Goal: Task Accomplishment & Management: Manage account settings

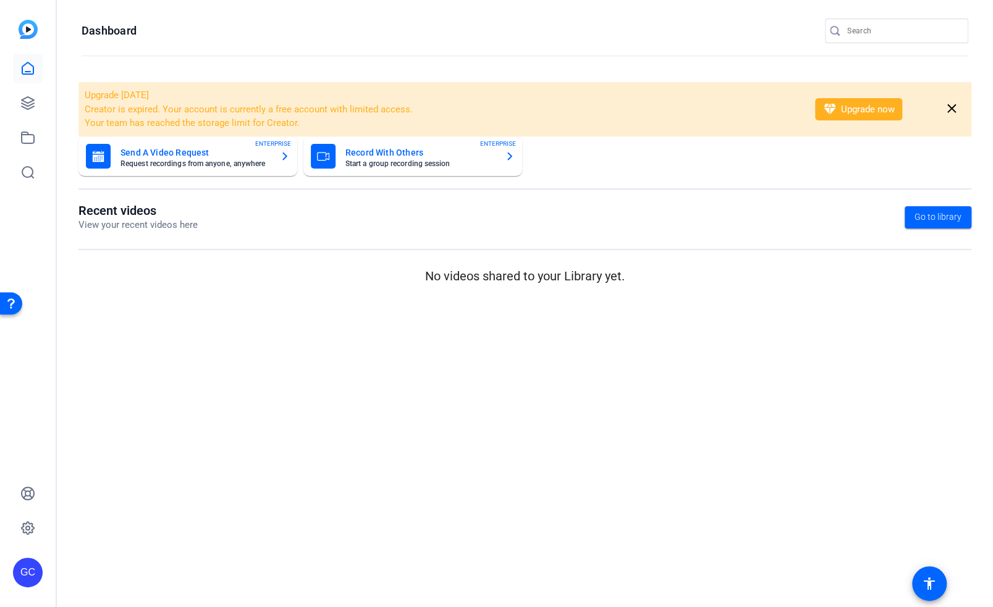
click at [30, 572] on div "GC" at bounding box center [28, 573] width 30 height 30
click at [166, 553] on mat-icon "logout" at bounding box center [163, 554] width 15 height 15
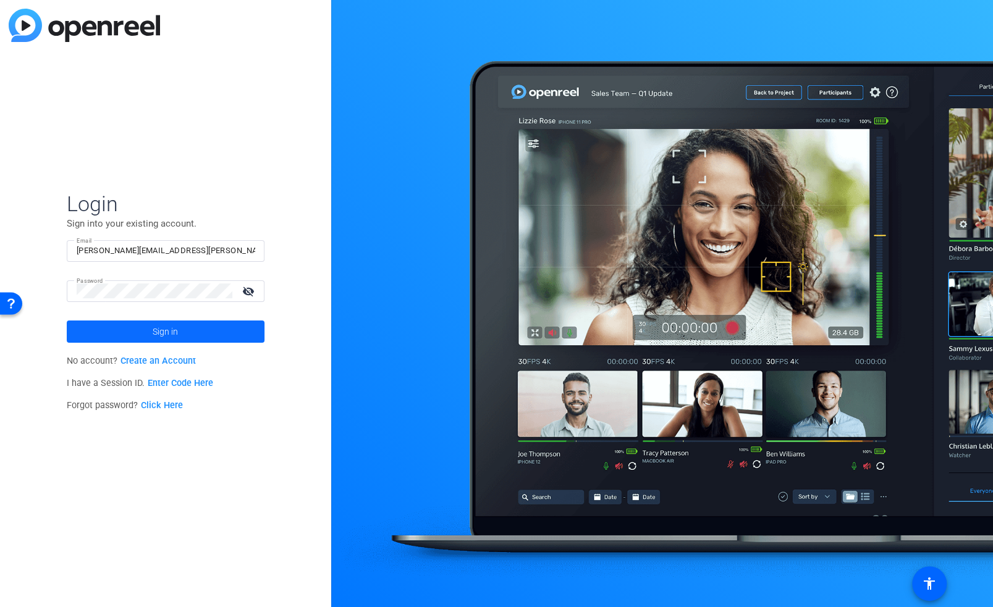
click at [159, 331] on span "Sign in" at bounding box center [165, 331] width 25 height 31
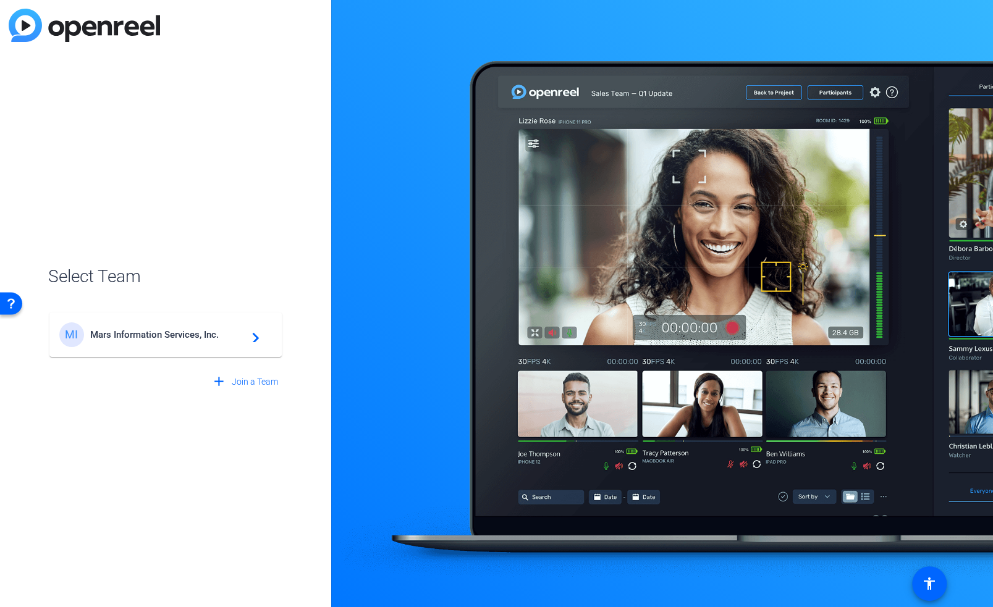
click at [149, 335] on span "Mars Information Services, Inc." at bounding box center [167, 334] width 154 height 11
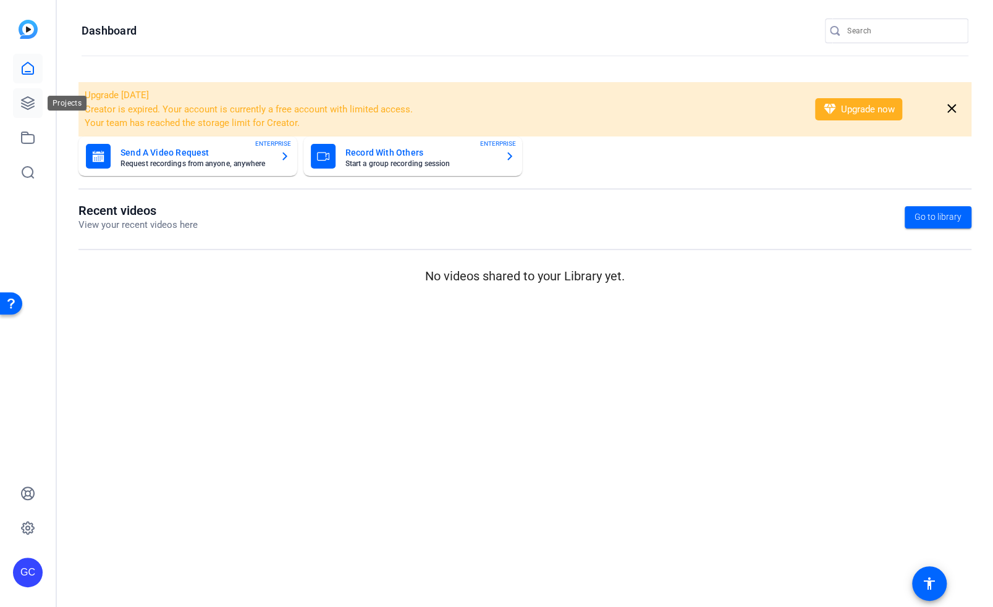
click at [18, 101] on link at bounding box center [28, 103] width 30 height 30
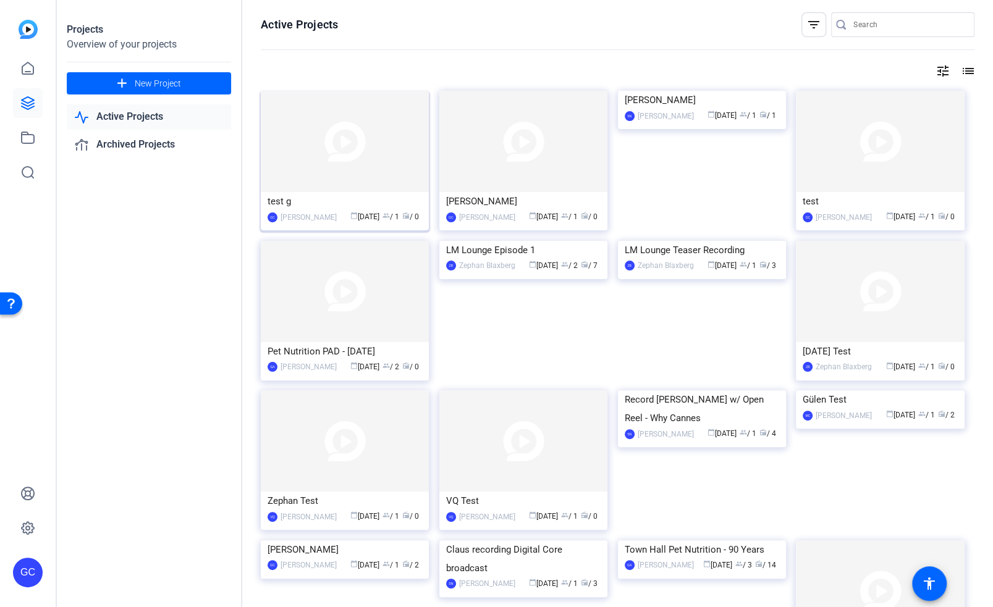
click at [347, 151] on img at bounding box center [345, 141] width 168 height 101
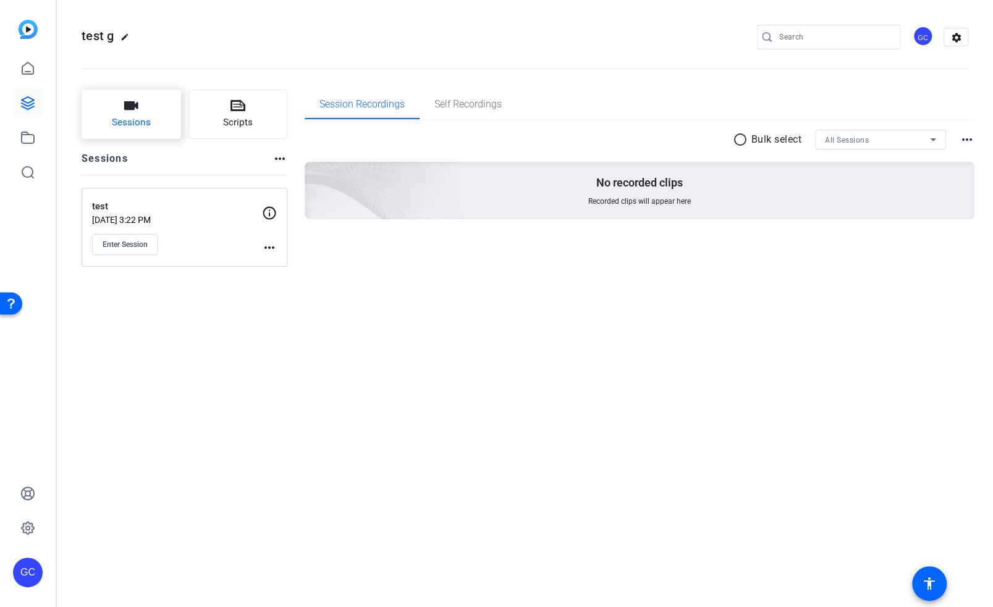
click at [125, 114] on button "Sessions" at bounding box center [131, 114] width 99 height 49
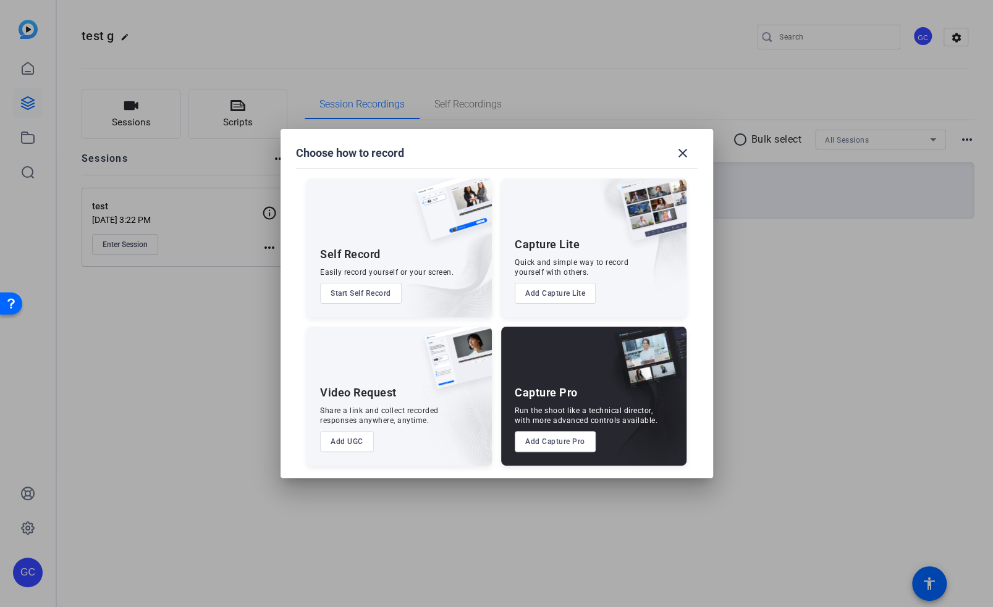
click at [359, 275] on div "Easily record yourself or your screen." at bounding box center [386, 272] width 133 height 10
click at [359, 293] on button "Start Self Record" at bounding box center [361, 293] width 82 height 21
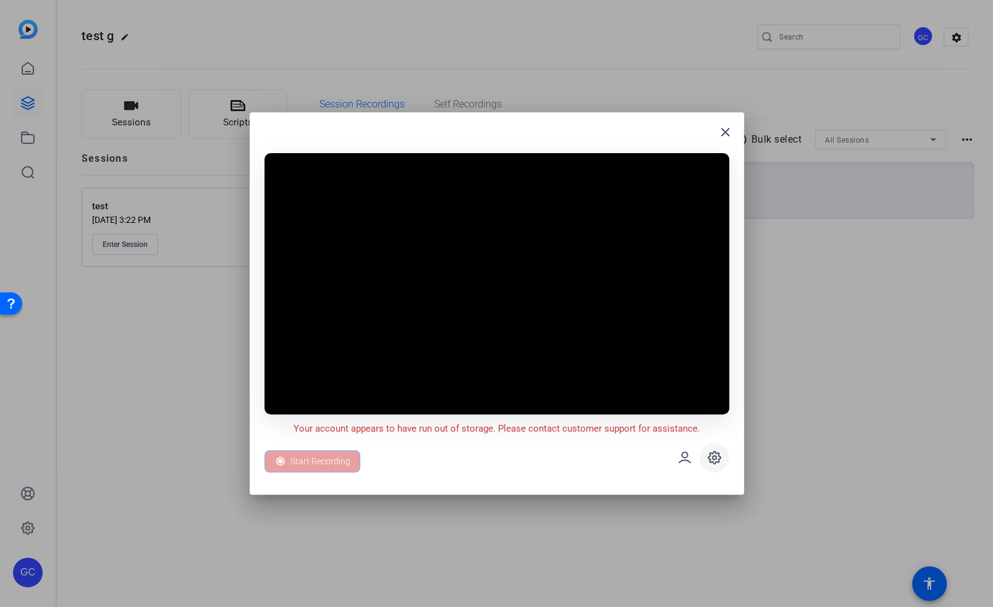
click at [710, 462] on icon at bounding box center [714, 458] width 12 height 12
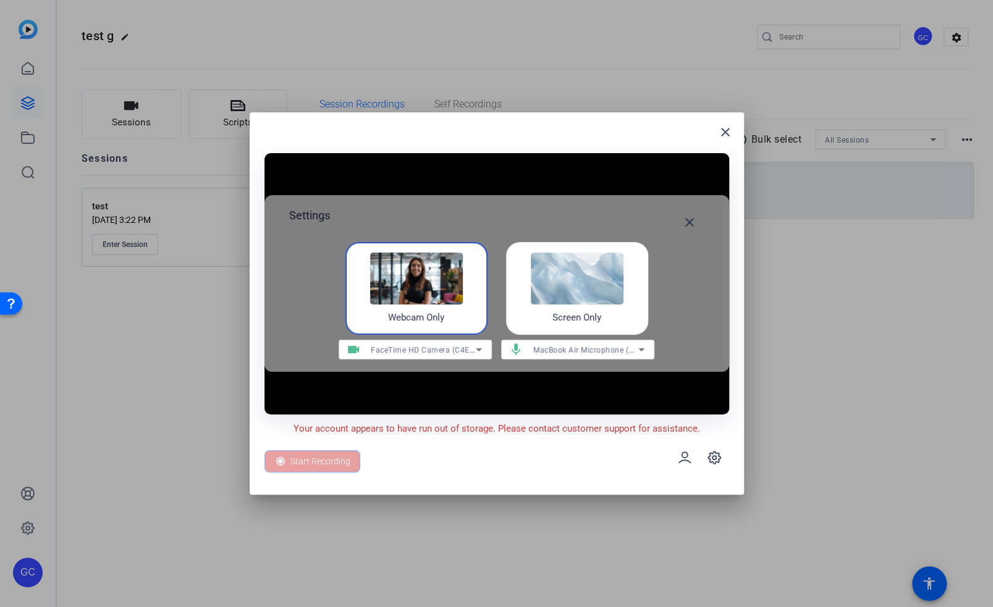
click at [390, 259] on img at bounding box center [416, 279] width 93 height 52
click at [677, 453] on icon at bounding box center [684, 457] width 15 height 15
click at [689, 220] on mat-icon "close" at bounding box center [689, 222] width 15 height 15
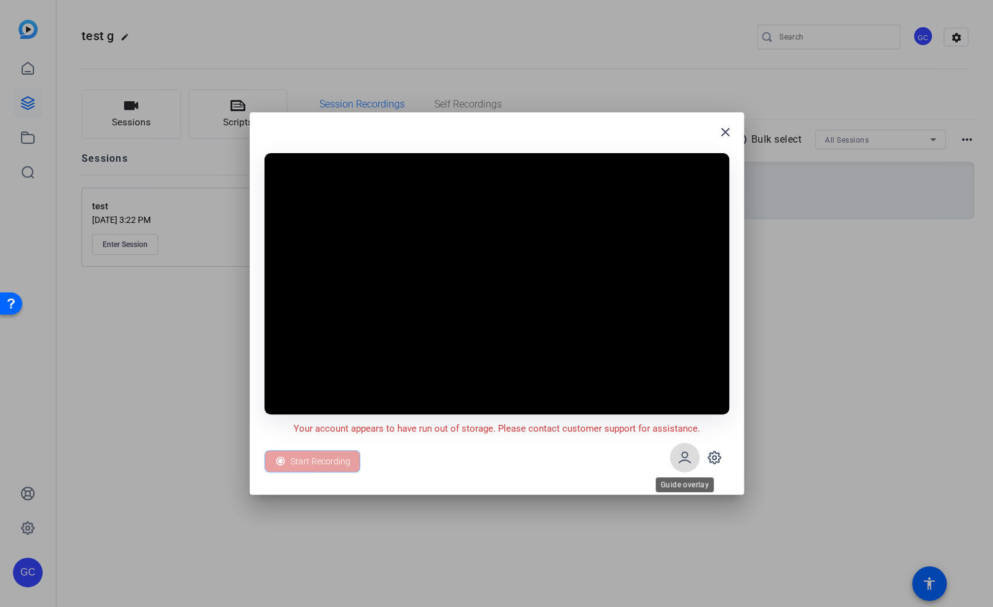
click at [678, 463] on icon at bounding box center [684, 457] width 15 height 15
click at [677, 454] on icon at bounding box center [684, 457] width 15 height 15
click at [726, 135] on mat-icon "close" at bounding box center [725, 132] width 15 height 15
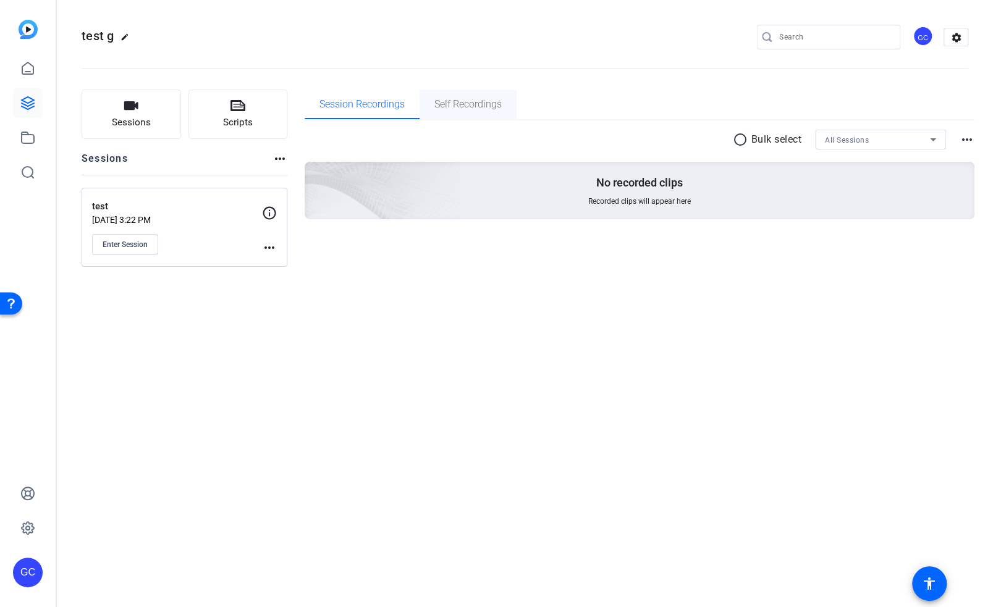
click at [446, 108] on span "Self Recordings" at bounding box center [467, 104] width 67 height 10
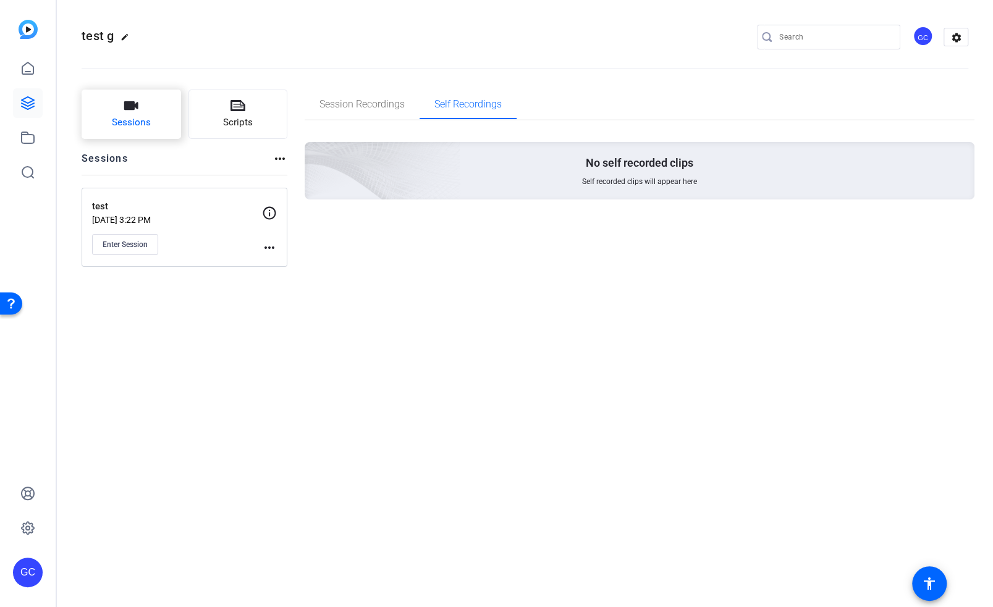
click at [135, 103] on icon "button" at bounding box center [131, 105] width 15 height 15
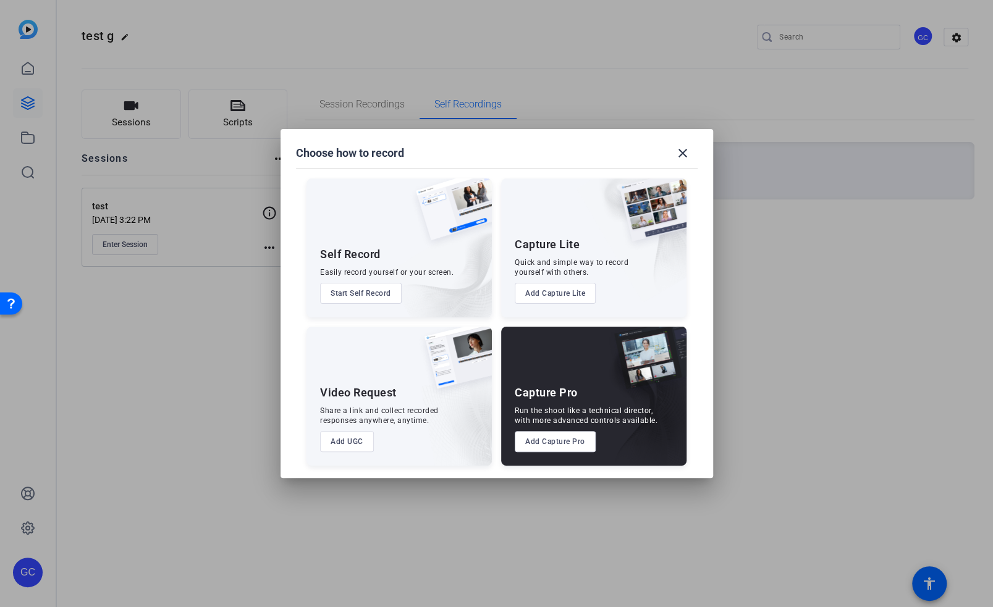
click at [391, 286] on button "Start Self Record" at bounding box center [361, 293] width 82 height 21
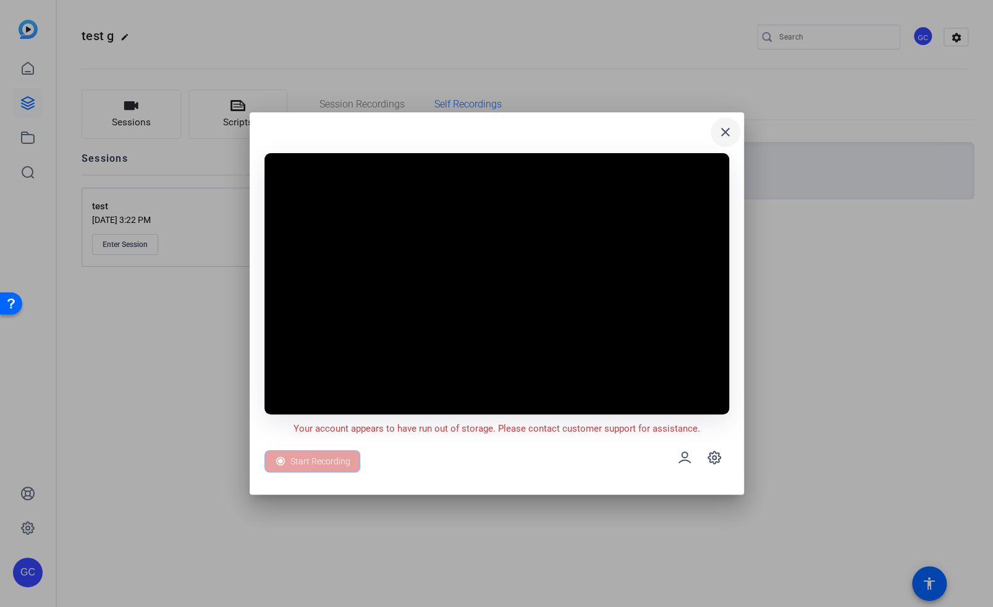
click at [726, 128] on mat-icon "close" at bounding box center [725, 132] width 15 height 15
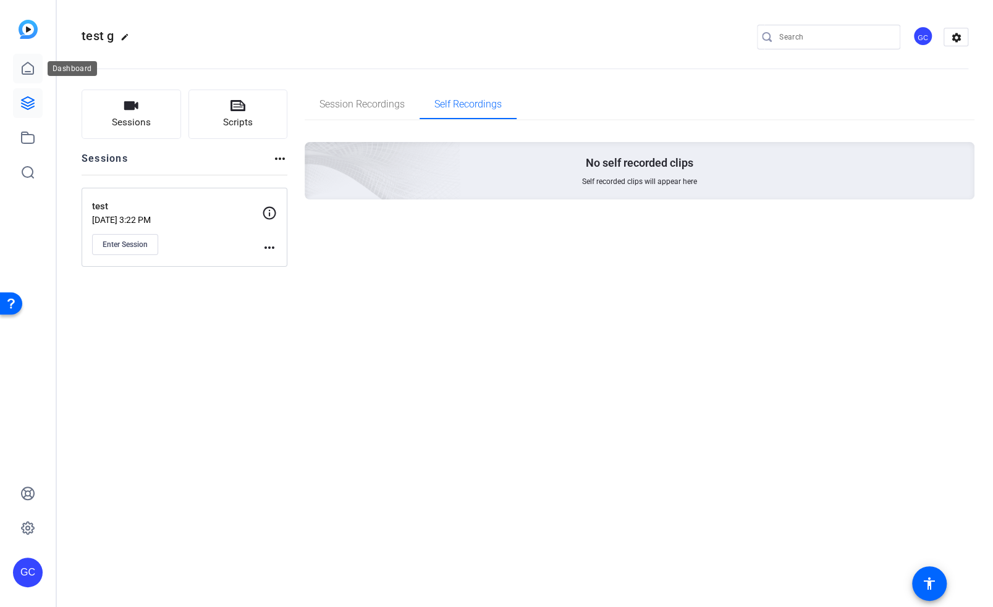
click at [30, 75] on icon at bounding box center [27, 68] width 15 height 15
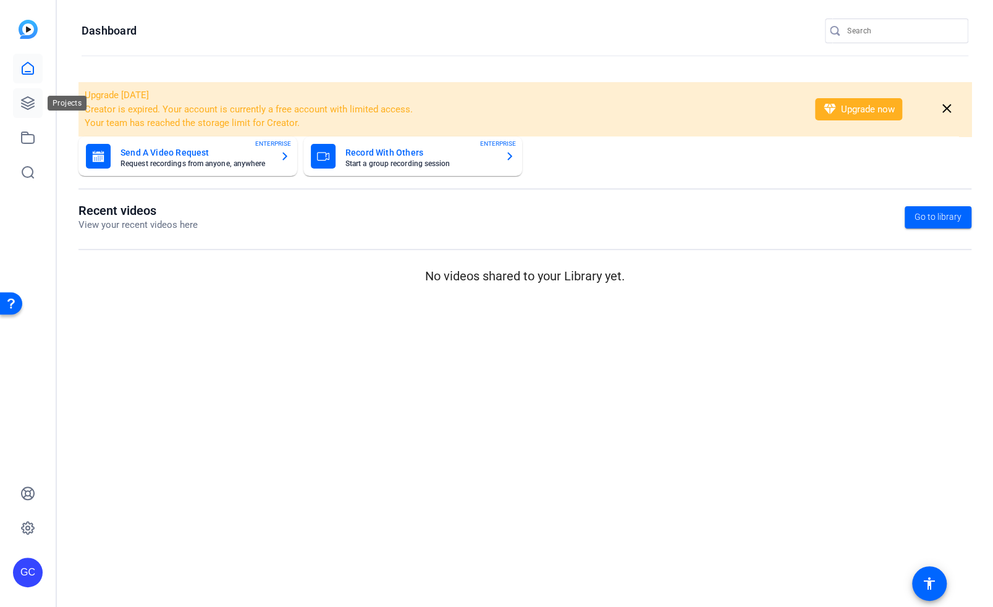
click at [28, 98] on icon at bounding box center [27, 103] width 15 height 15
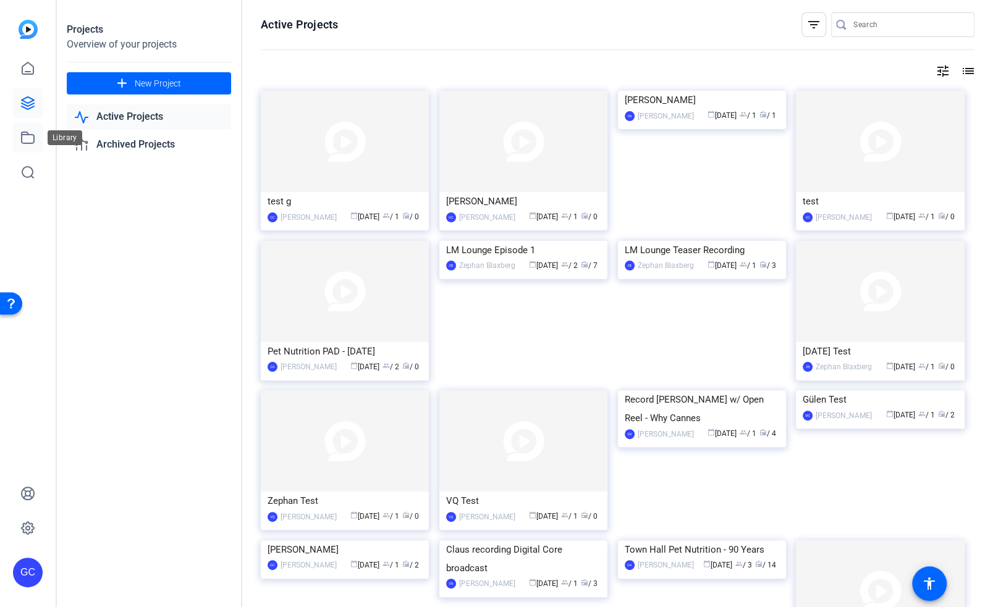
click at [29, 137] on icon at bounding box center [27, 137] width 15 height 15
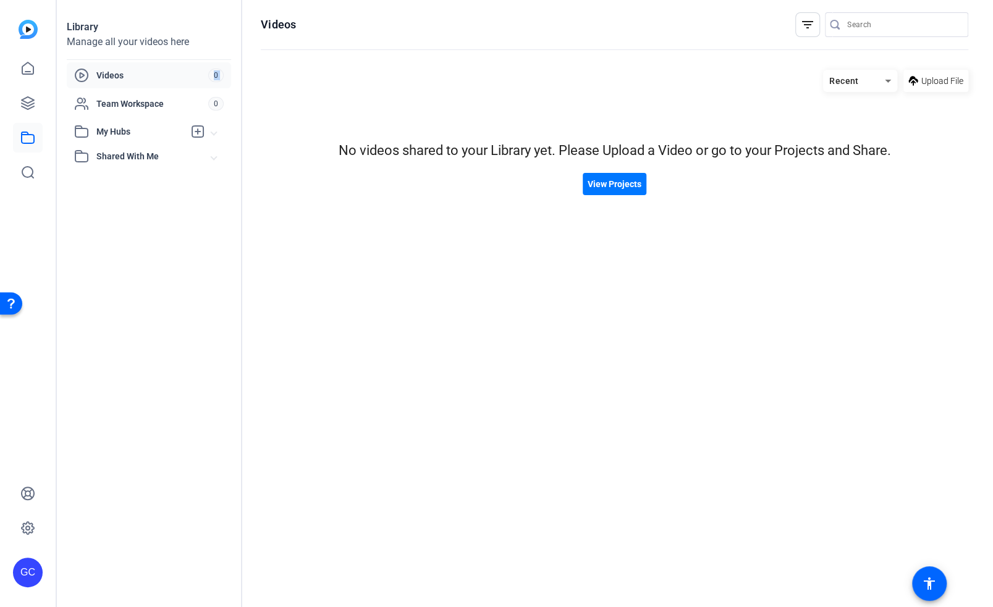
click at [145, 89] on div "Videos 0 Team Workspace 0 My Hubs test 0 Shared With Me No hubs available" at bounding box center [149, 115] width 164 height 106
click at [133, 109] on span "Team Workspace" at bounding box center [152, 104] width 112 height 12
click at [125, 131] on span "My Hubs" at bounding box center [140, 131] width 88 height 13
click at [126, 198] on span "Shared With Me" at bounding box center [153, 198] width 115 height 13
click at [26, 496] on icon at bounding box center [27, 493] width 15 height 15
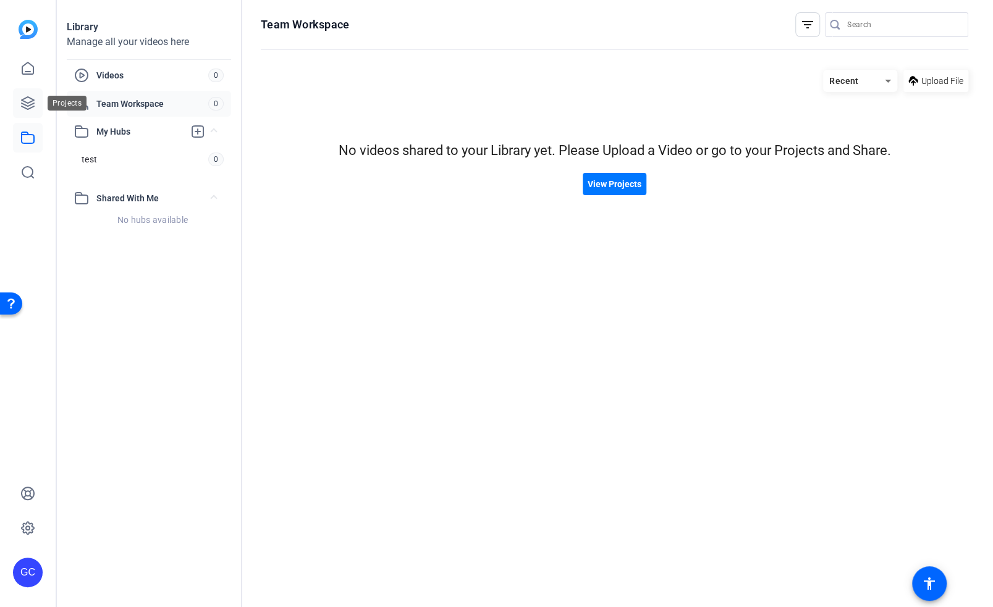
click at [35, 95] on link at bounding box center [28, 103] width 30 height 30
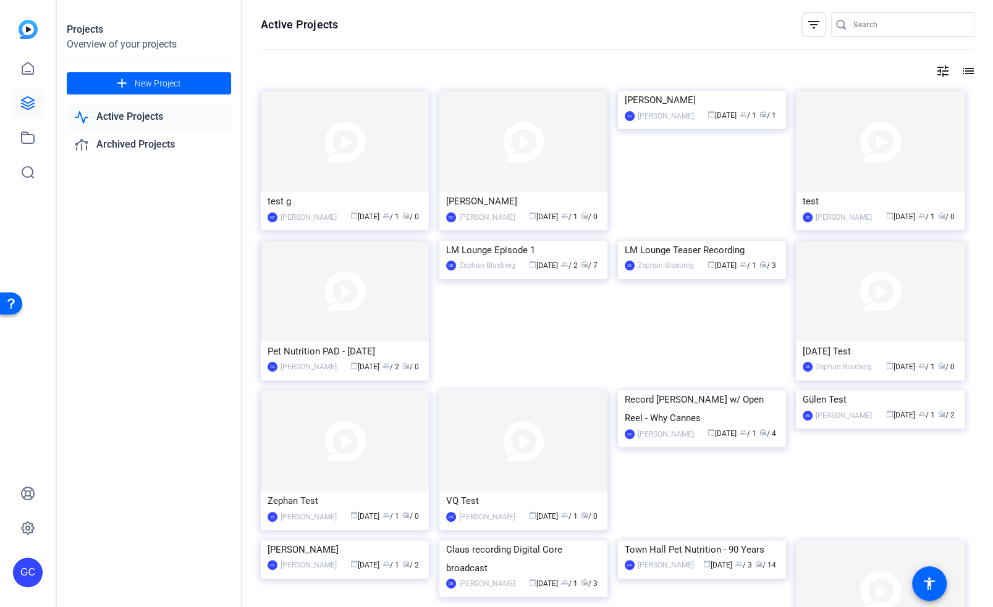
click at [960, 78] on div "Active Projects filter_list tune list test g GC Gina Calleo calendar_today Sep …" at bounding box center [617, 303] width 751 height 607
click at [959, 67] on mat-icon "list" at bounding box center [966, 71] width 15 height 15
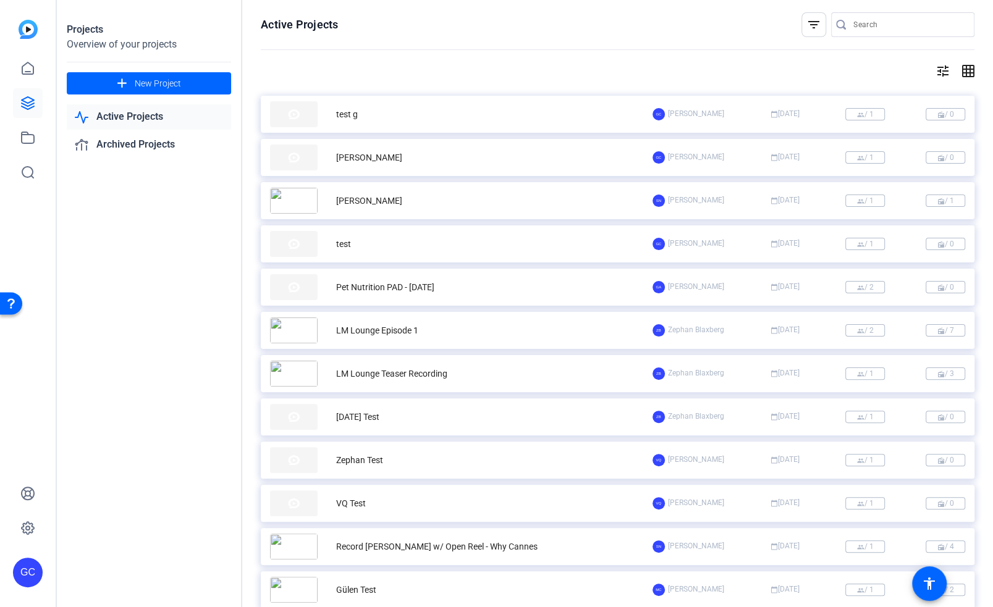
click at [959, 67] on mat-icon "grid_on" at bounding box center [966, 71] width 15 height 15
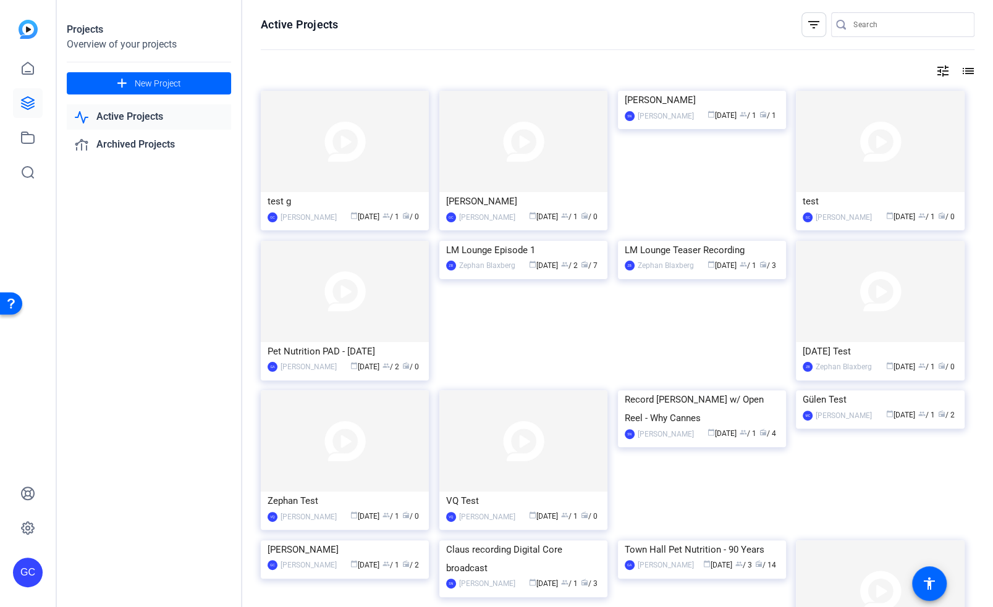
click at [806, 24] on mat-icon "filter_list" at bounding box center [813, 24] width 15 height 15
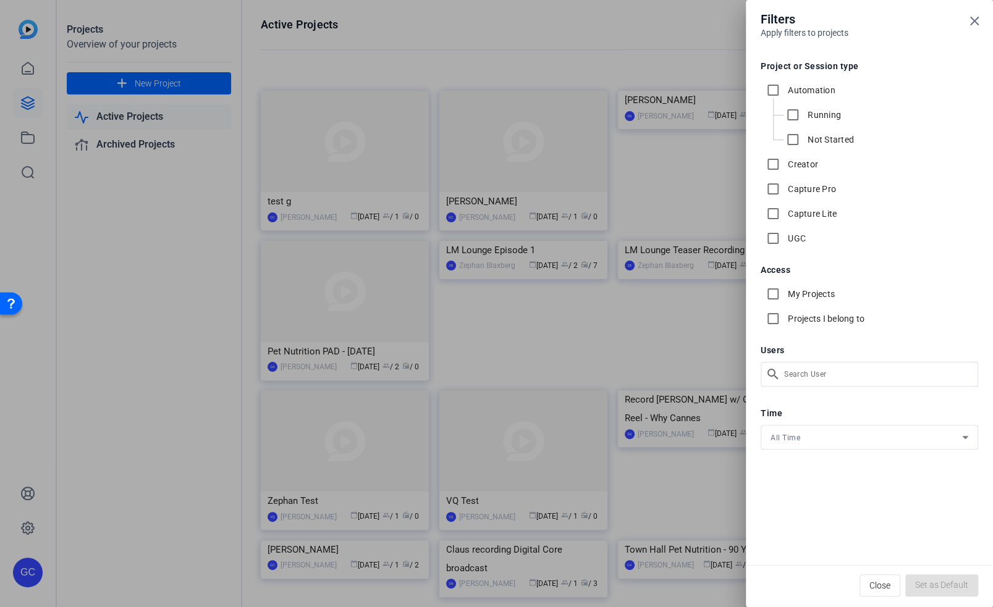
click at [602, 33] on div at bounding box center [496, 303] width 993 height 607
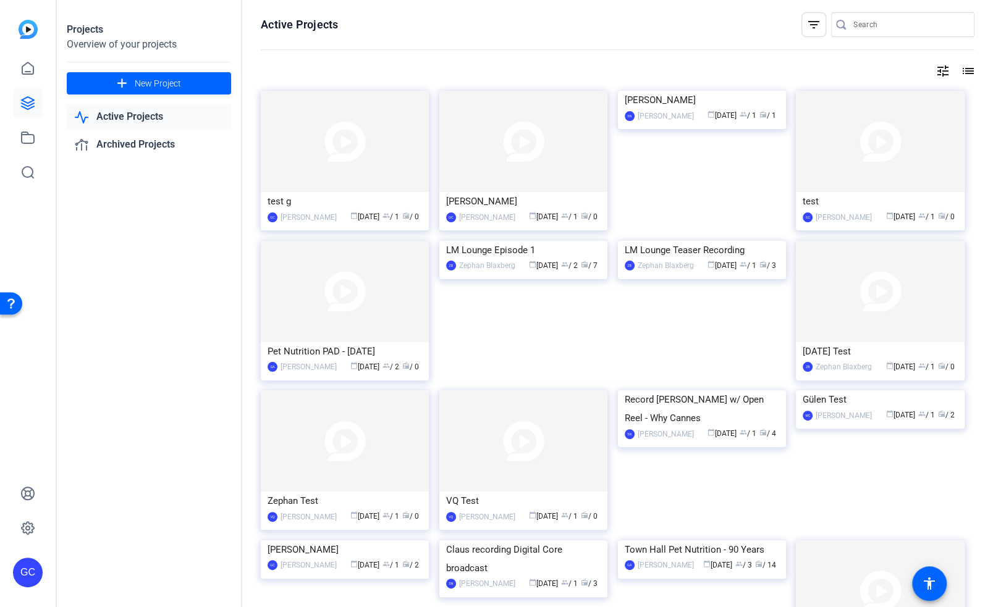
click at [806, 27] on mat-icon "filter_list" at bounding box center [813, 24] width 15 height 15
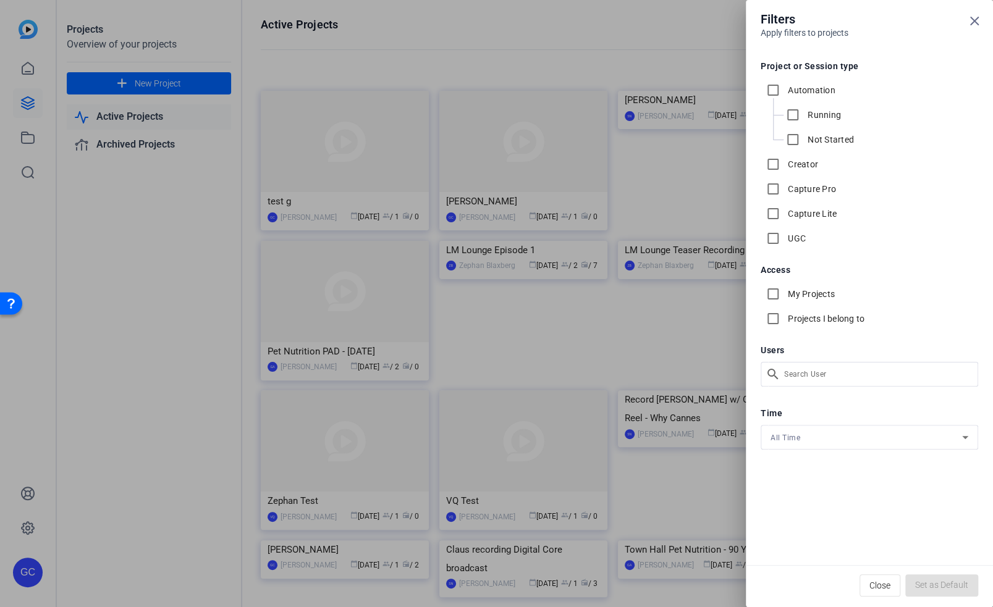
click at [607, 22] on div at bounding box center [496, 303] width 993 height 607
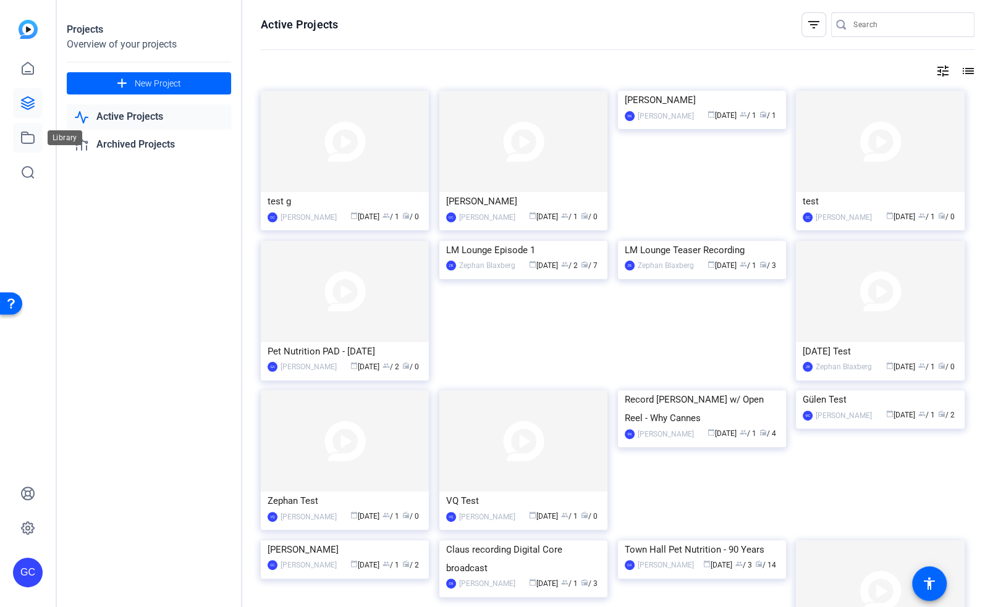
click at [25, 133] on icon at bounding box center [27, 137] width 15 height 15
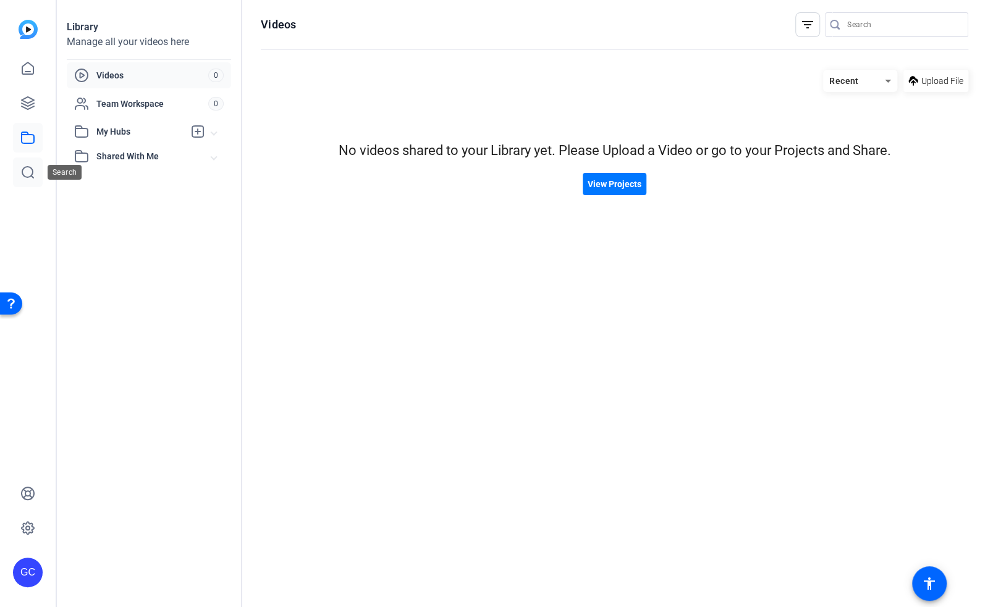
click at [32, 167] on icon at bounding box center [27, 172] width 15 height 15
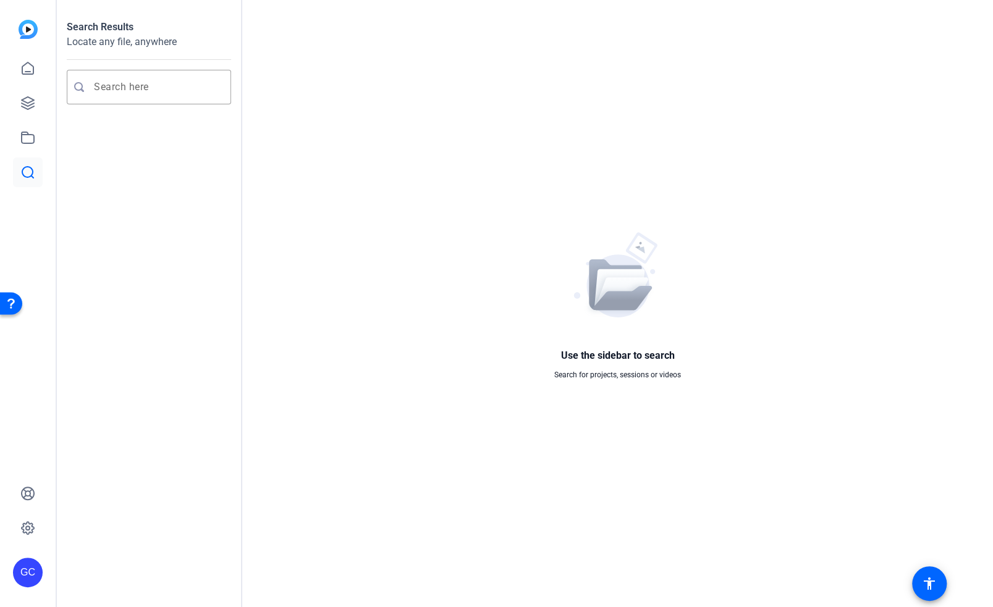
click at [28, 32] on img at bounding box center [28, 29] width 19 height 19
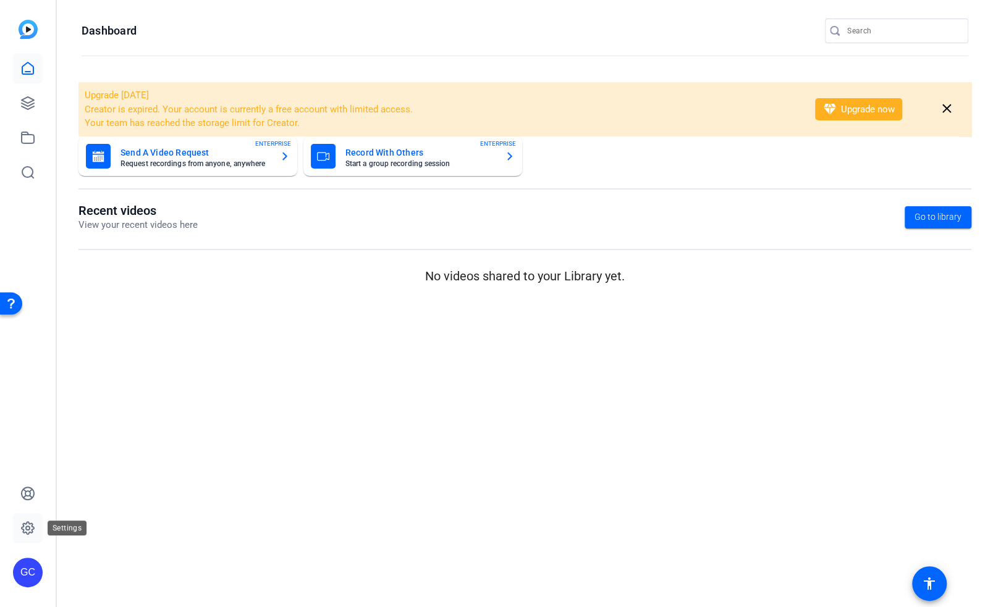
click at [28, 523] on icon at bounding box center [27, 528] width 15 height 15
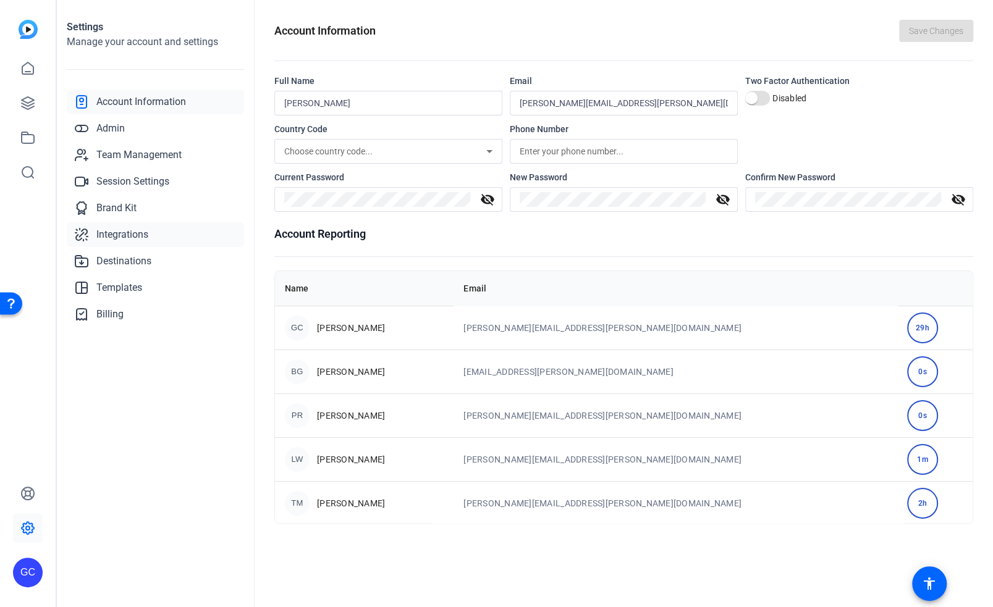
click at [129, 238] on span "Integrations" at bounding box center [122, 234] width 52 height 15
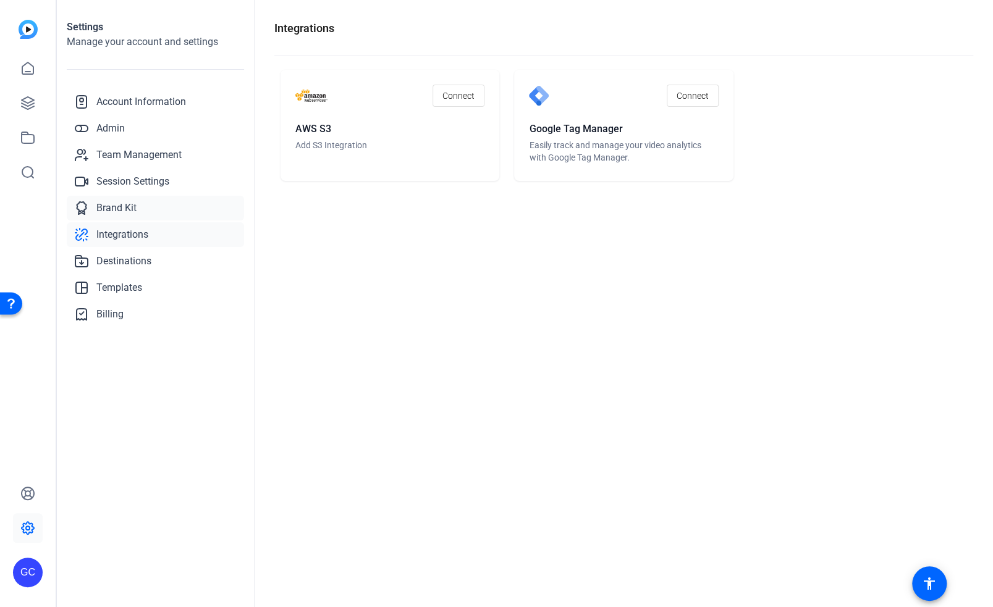
click at [138, 206] on link "Brand Kit" at bounding box center [155, 208] width 177 height 25
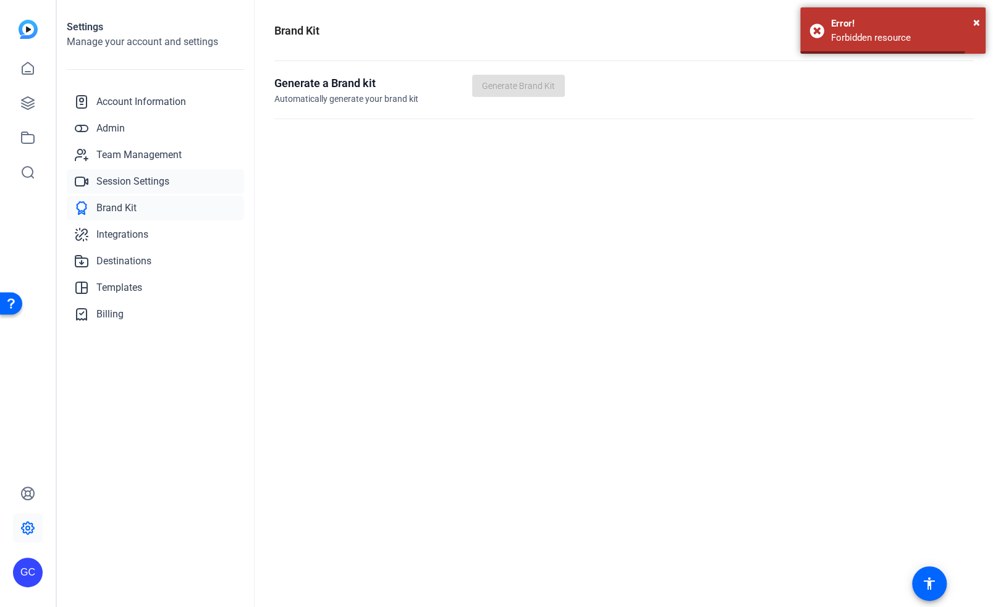
click at [141, 187] on span "Session Settings" at bounding box center [132, 181] width 73 height 15
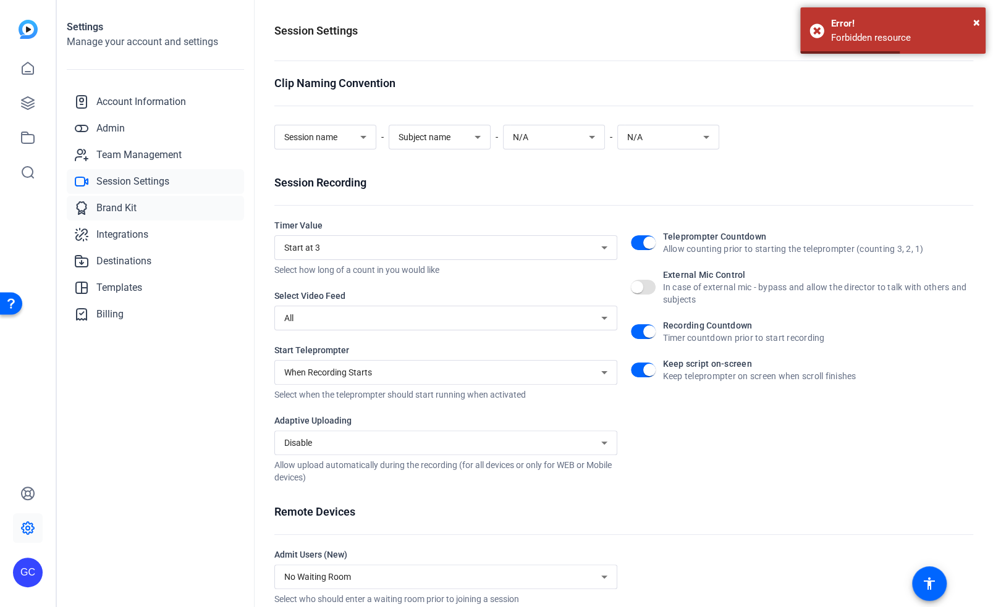
click at [136, 203] on link "Brand Kit" at bounding box center [155, 208] width 177 height 25
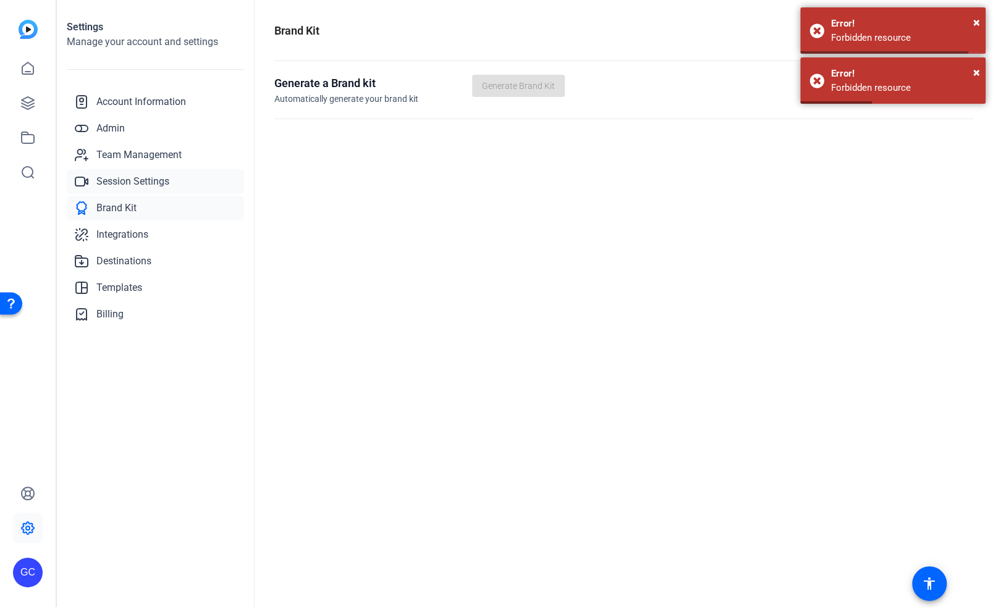
click at [141, 189] on link "Session Settings" at bounding box center [155, 181] width 177 height 25
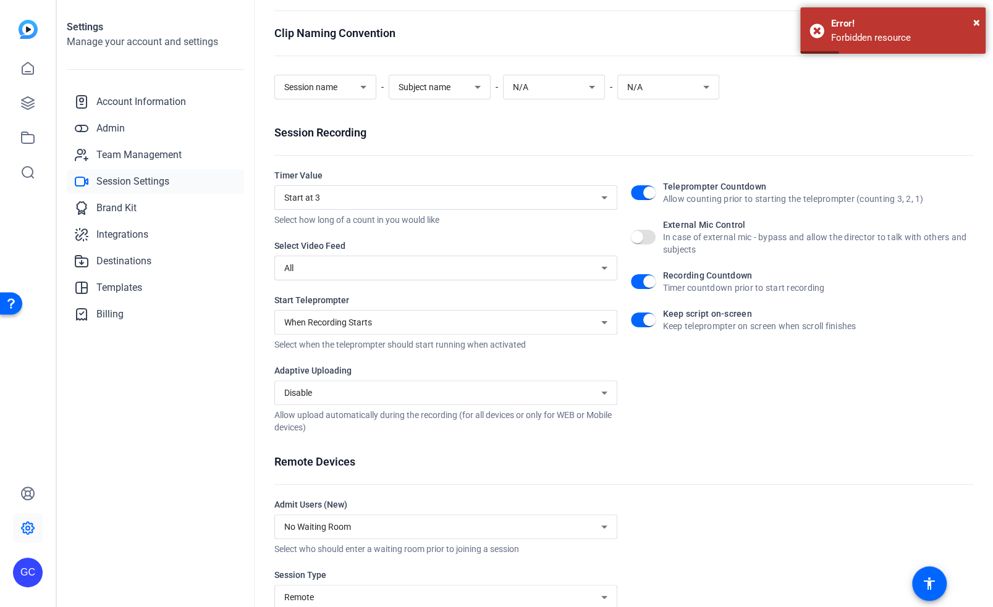
scroll to position [88, 0]
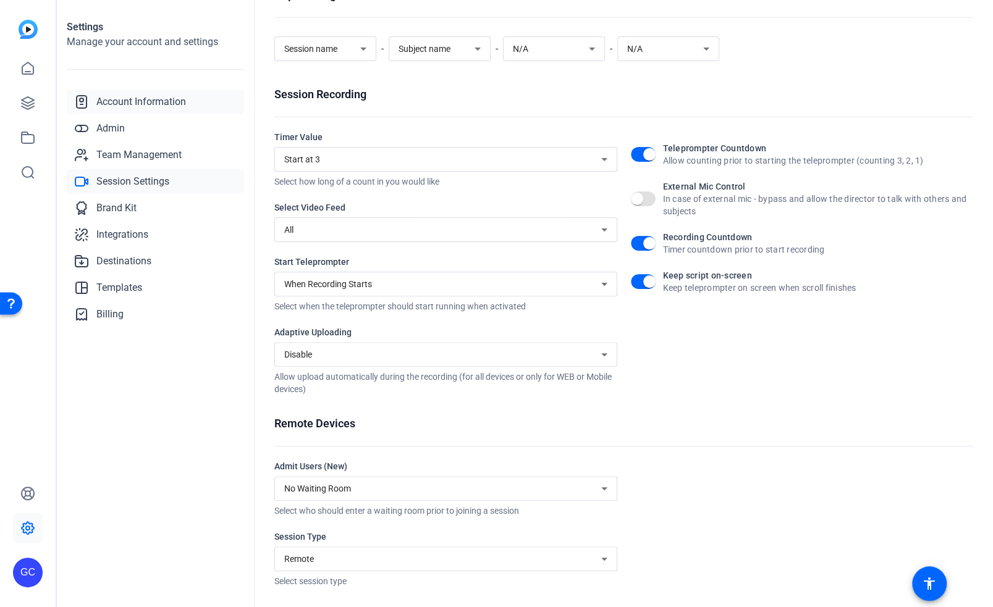
click at [133, 103] on span "Account Information" at bounding box center [141, 102] width 90 height 15
